Goal: Task Accomplishment & Management: Manage account settings

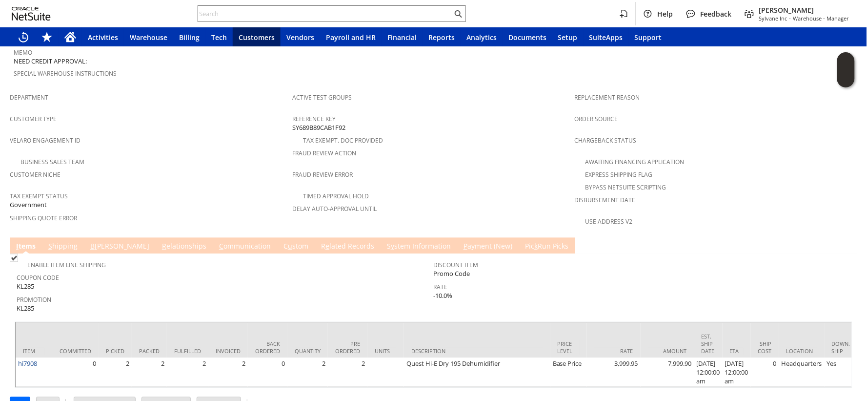
click at [319, 242] on link "R e lated Records" at bounding box center [348, 247] width 58 height 11
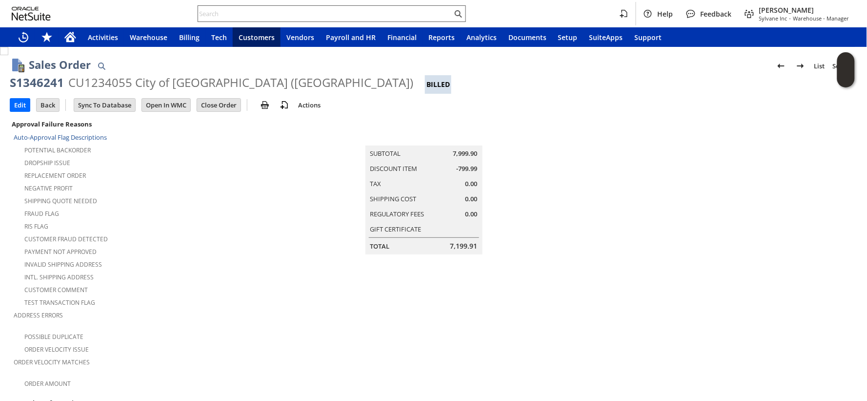
click at [292, 13] on input "text" at bounding box center [325, 14] width 254 height 12
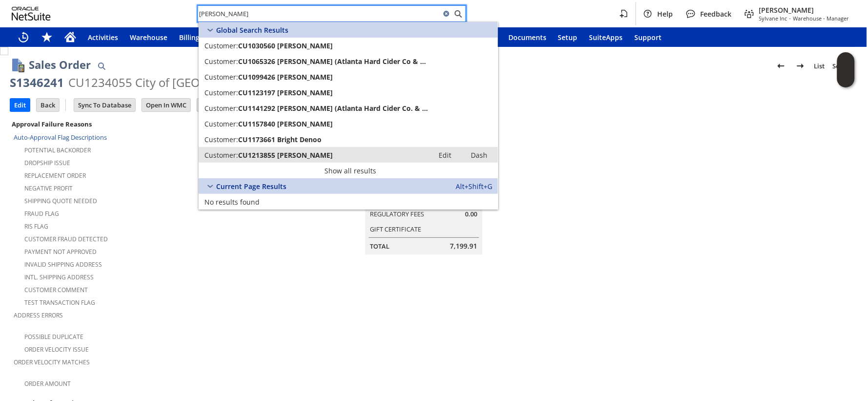
type input "mark deno"
click at [259, 155] on span "CU1213855 Mark Deno" at bounding box center [285, 154] width 95 height 9
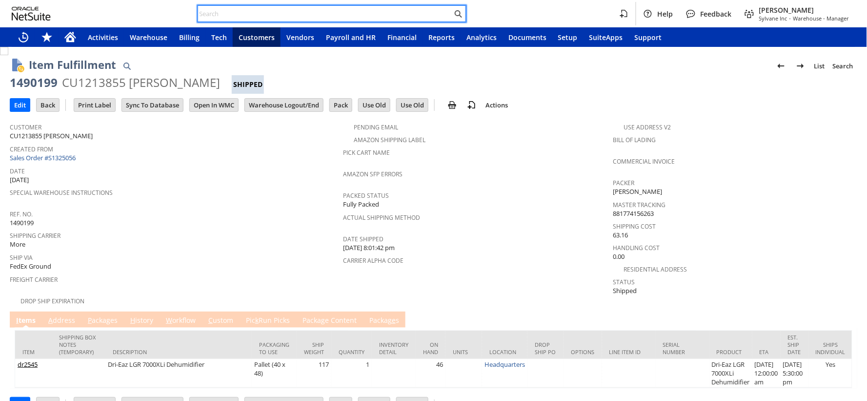
click at [235, 15] on input "text" at bounding box center [325, 14] width 254 height 12
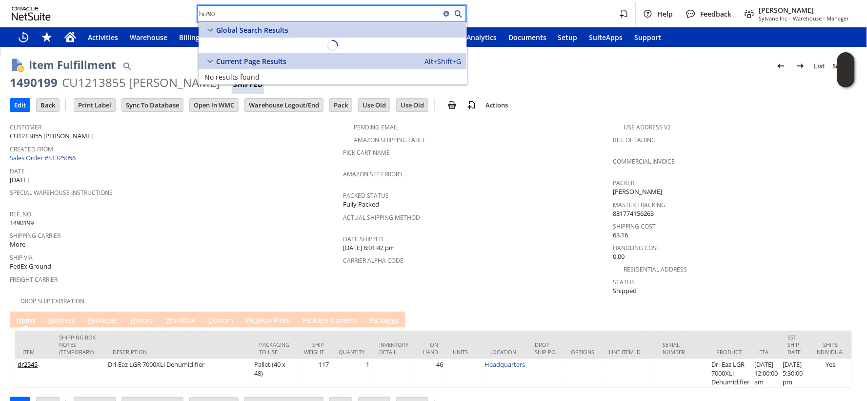
type input "hi7908"
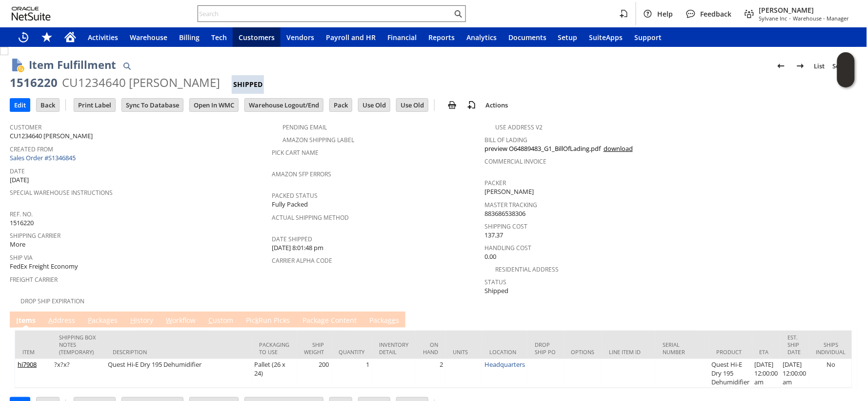
click at [212, 13] on input "text" at bounding box center [325, 14] width 254 height 12
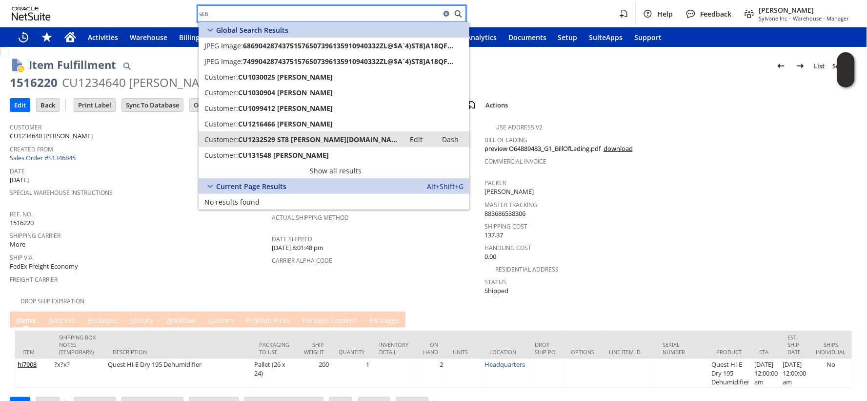
type input "st8"
click at [283, 139] on span "CU1232529 ST8 shayna.e.myers.mil@socom.mil" at bounding box center [318, 139] width 161 height 9
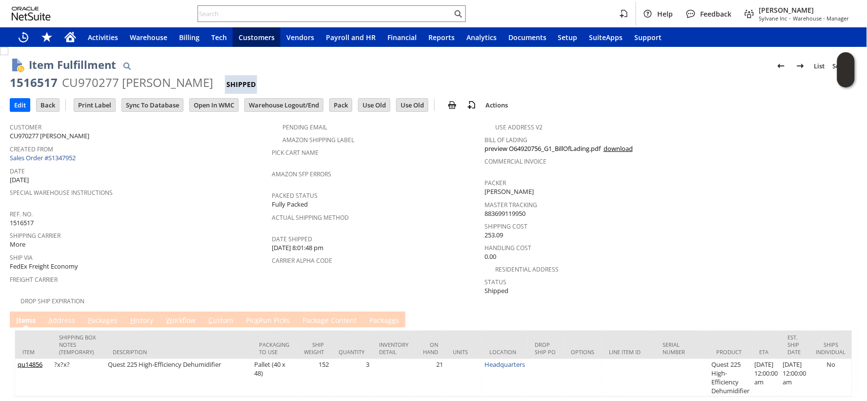
scroll to position [31, 0]
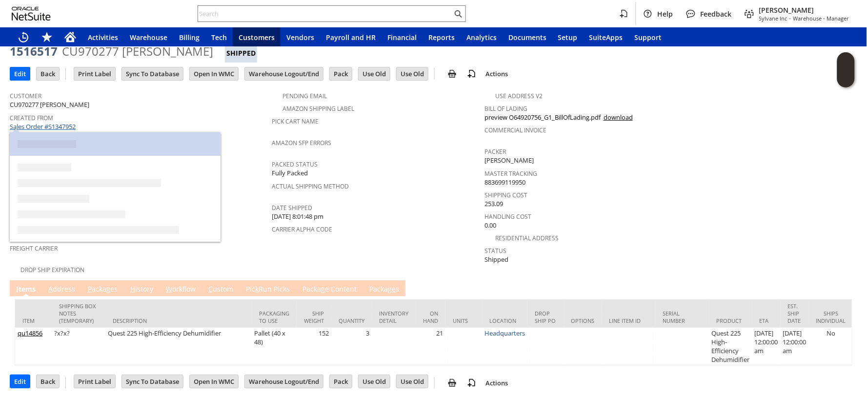
click at [62, 127] on link "Sales Order #S1347952" at bounding box center [44, 126] width 68 height 9
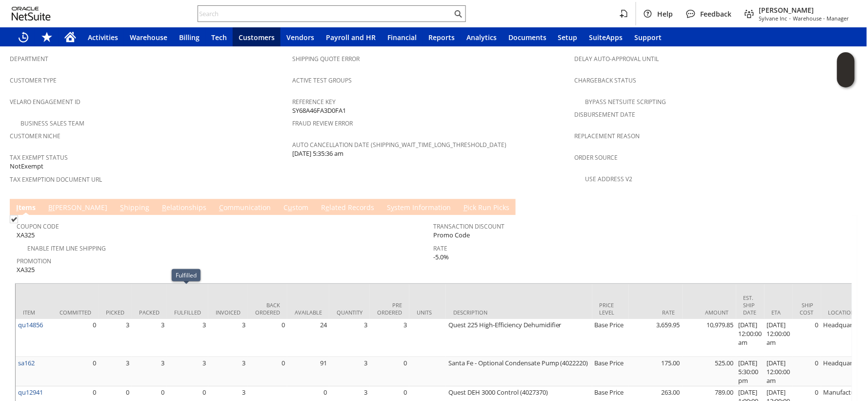
click at [319, 203] on link "R e lated Records" at bounding box center [348, 208] width 58 height 11
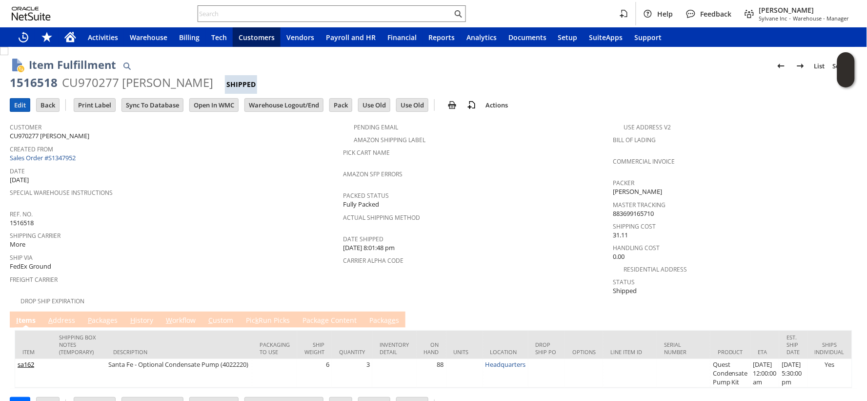
click at [20, 109] on input "Edit" at bounding box center [20, 105] width 20 height 13
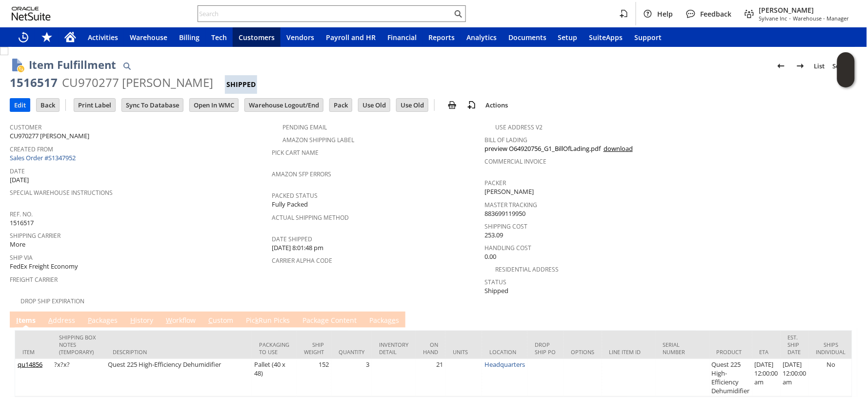
click at [20, 104] on input "Edit" at bounding box center [20, 105] width 20 height 13
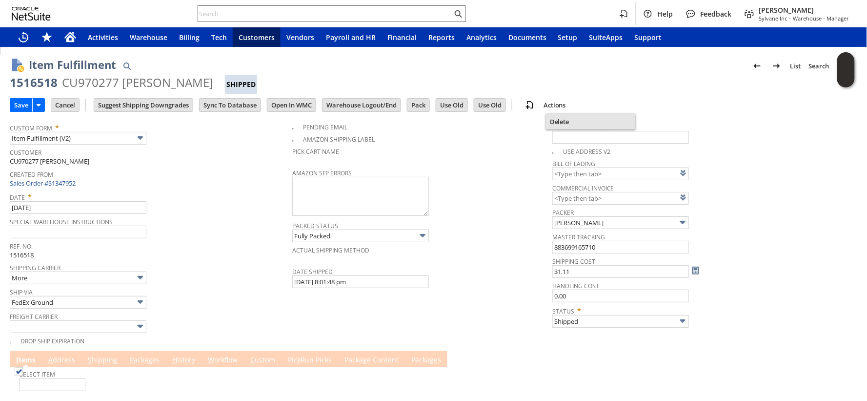
click at [567, 118] on span "Delete" at bounding box center [591, 121] width 82 height 9
click at [567, 122] on span "Delete" at bounding box center [591, 121] width 82 height 9
